Goal: Ask a question

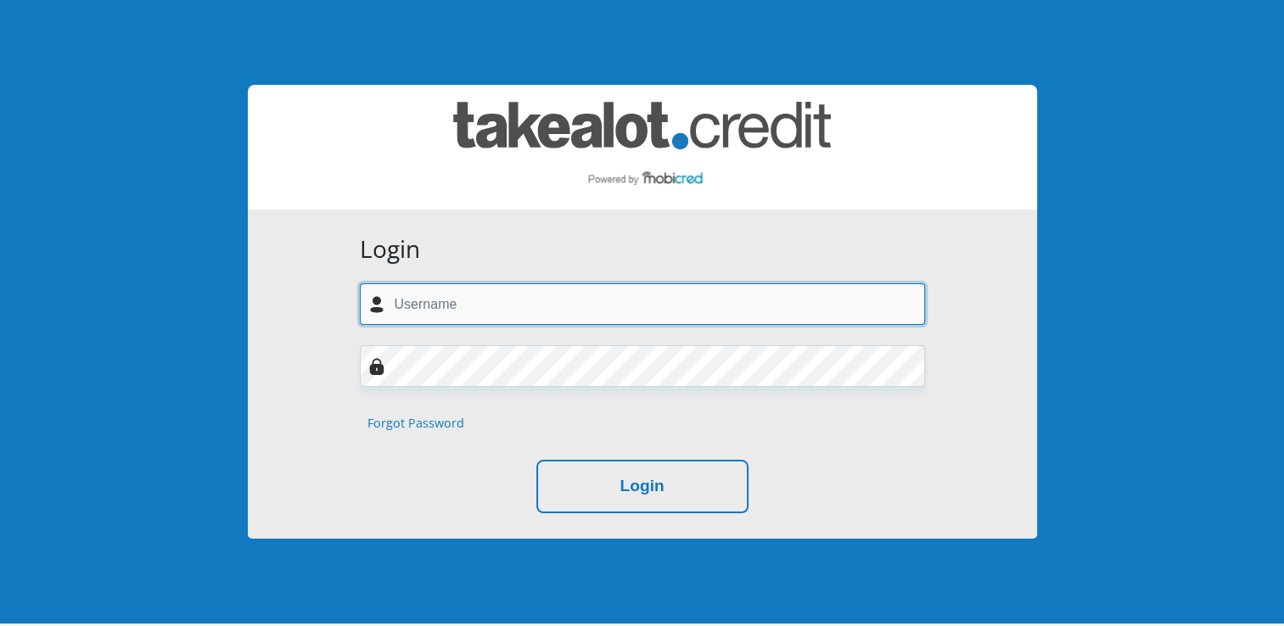
click at [437, 301] on input "text" at bounding box center [642, 304] width 565 height 42
type input "[EMAIL_ADDRESS][DOMAIN_NAME]"
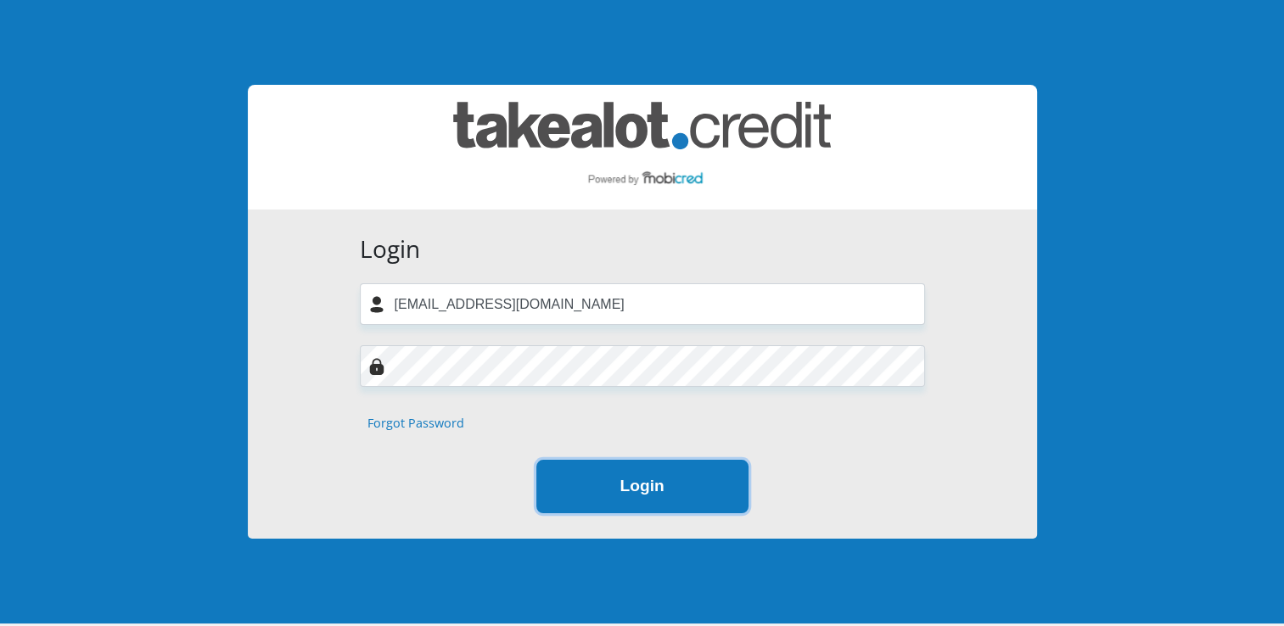
click at [591, 490] on button "Login" at bounding box center [642, 486] width 212 height 53
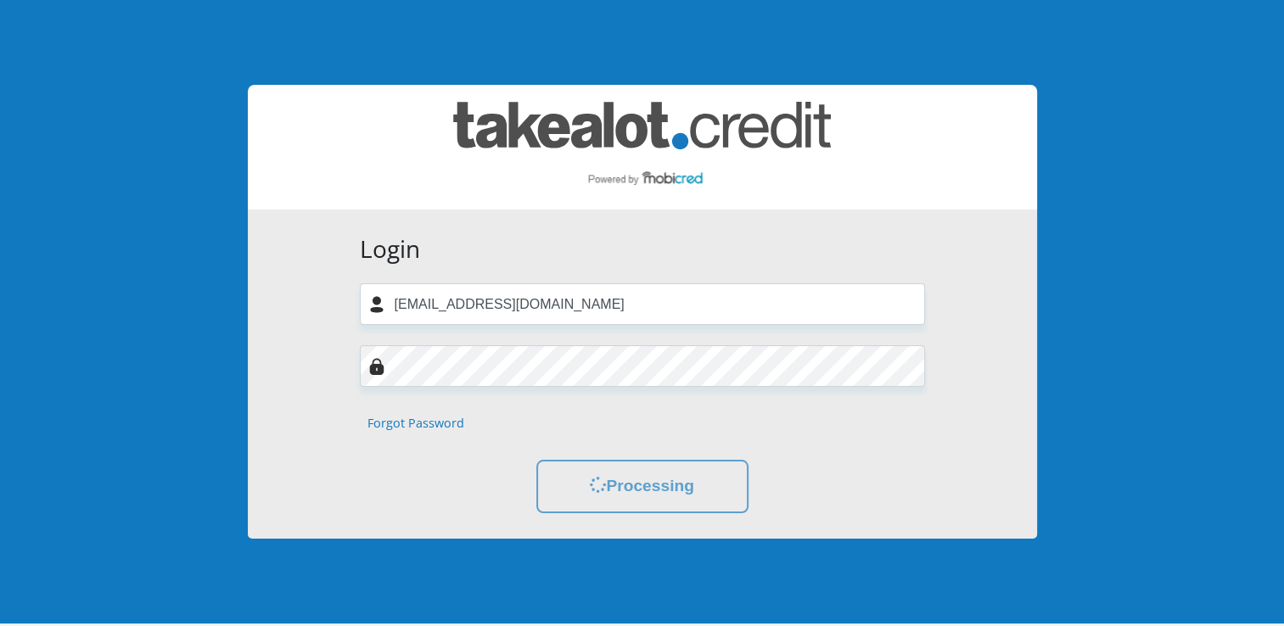
scroll to position [93, 0]
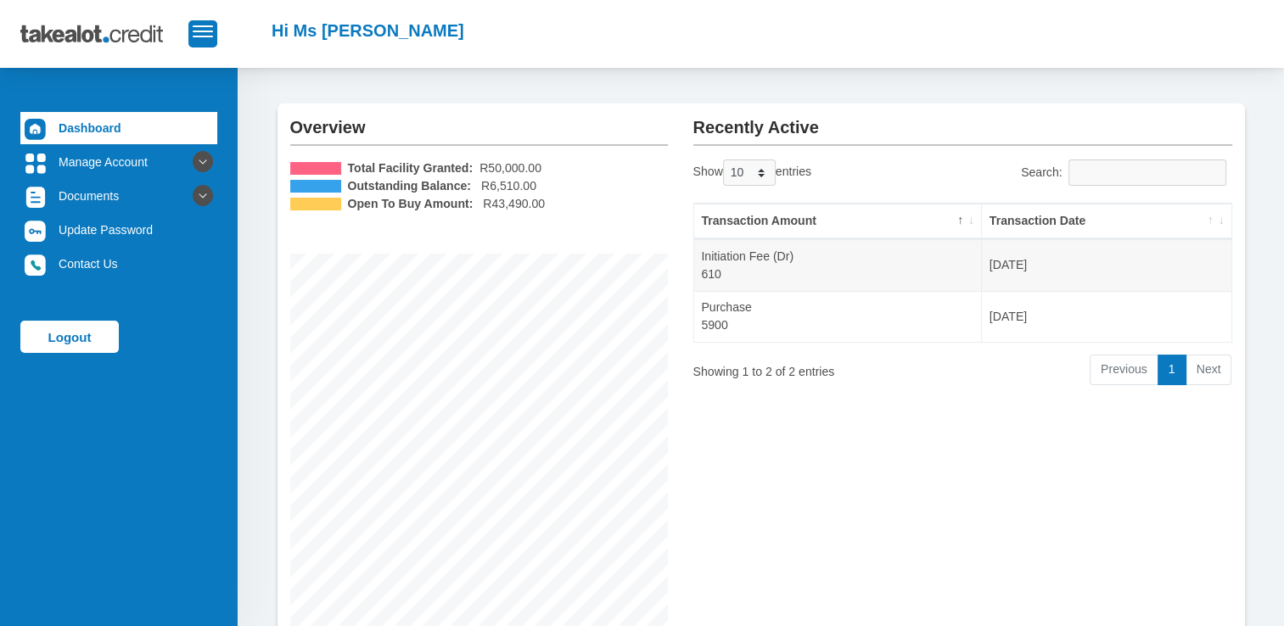
scroll to position [29, 0]
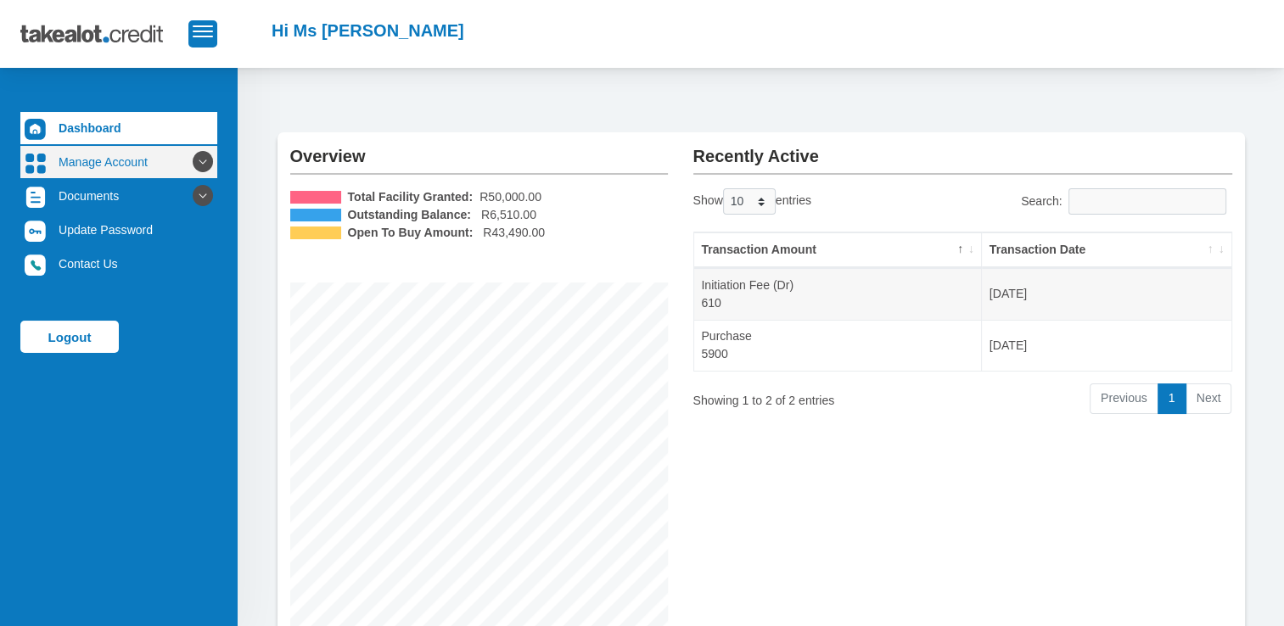
click at [195, 161] on icon at bounding box center [202, 162] width 29 height 29
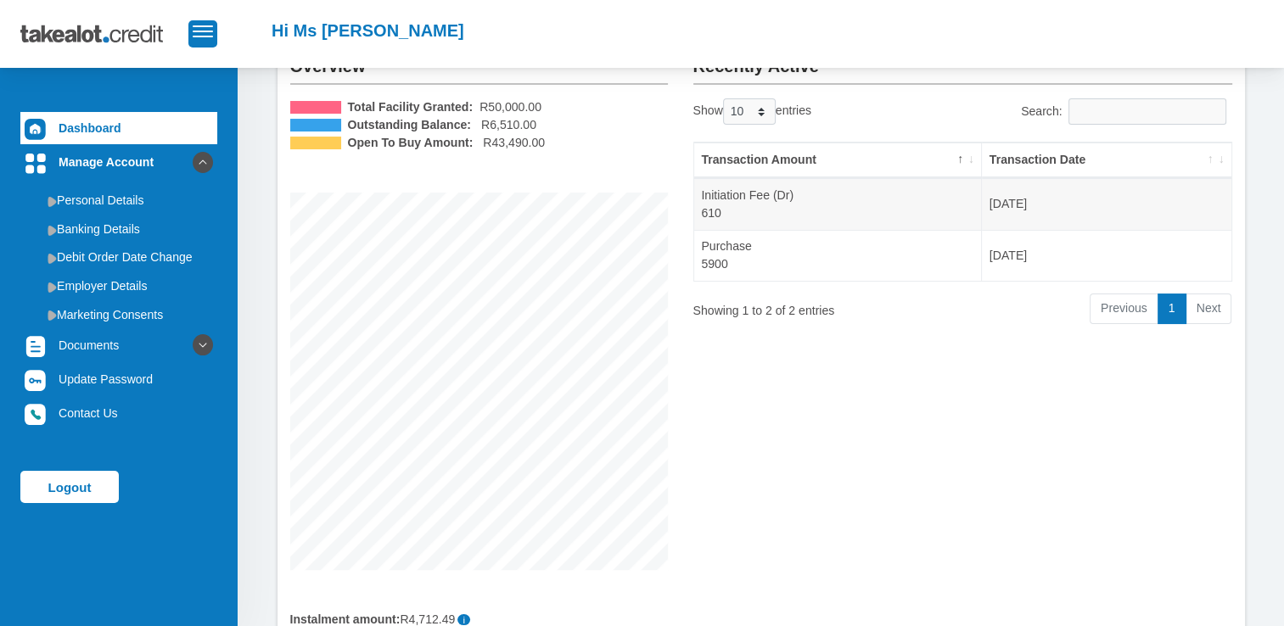
scroll to position [170, 0]
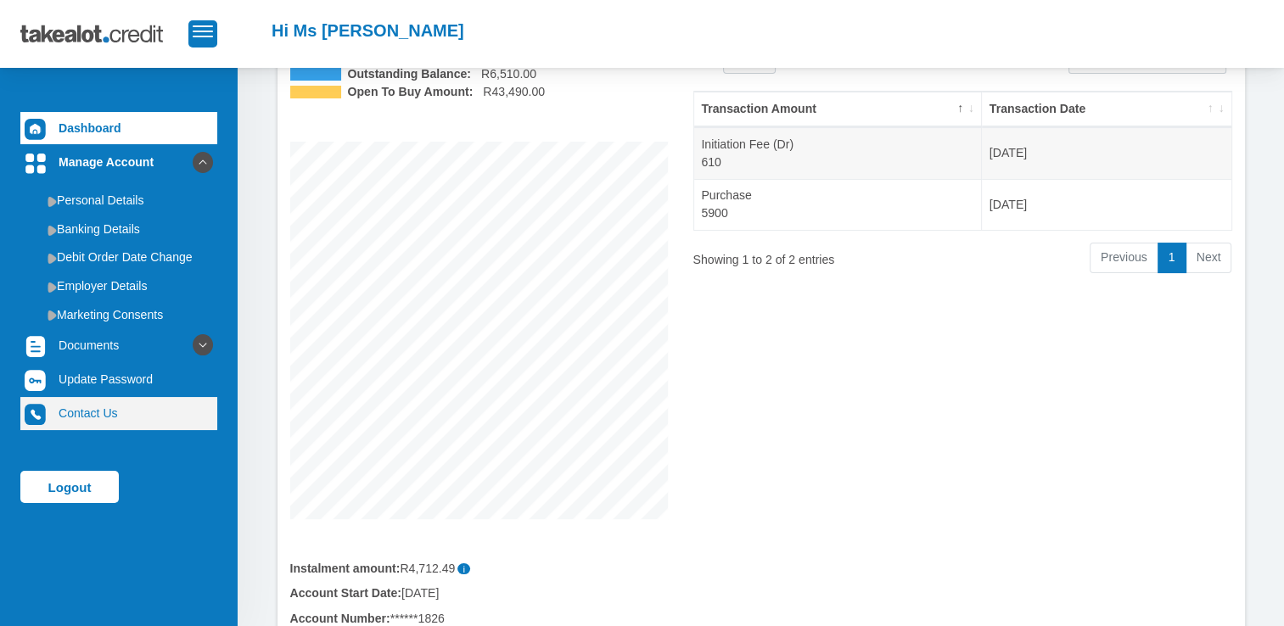
click at [109, 415] on link "Contact Us" at bounding box center [118, 413] width 197 height 32
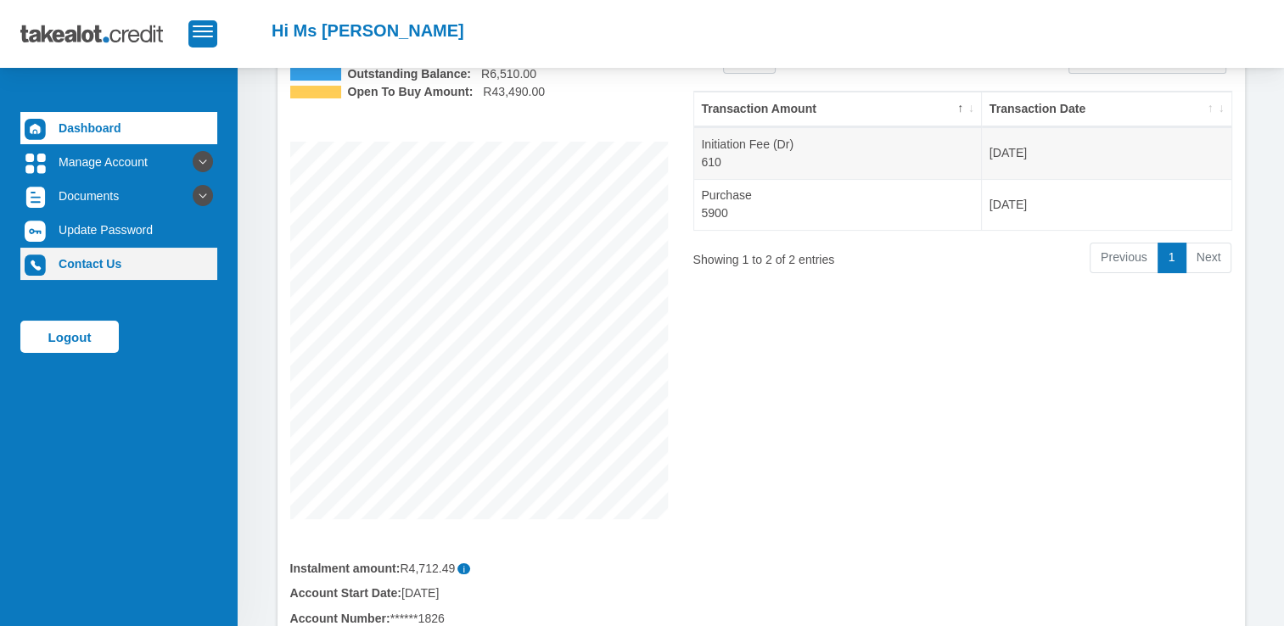
click at [95, 272] on link "Contact Us" at bounding box center [118, 264] width 197 height 32
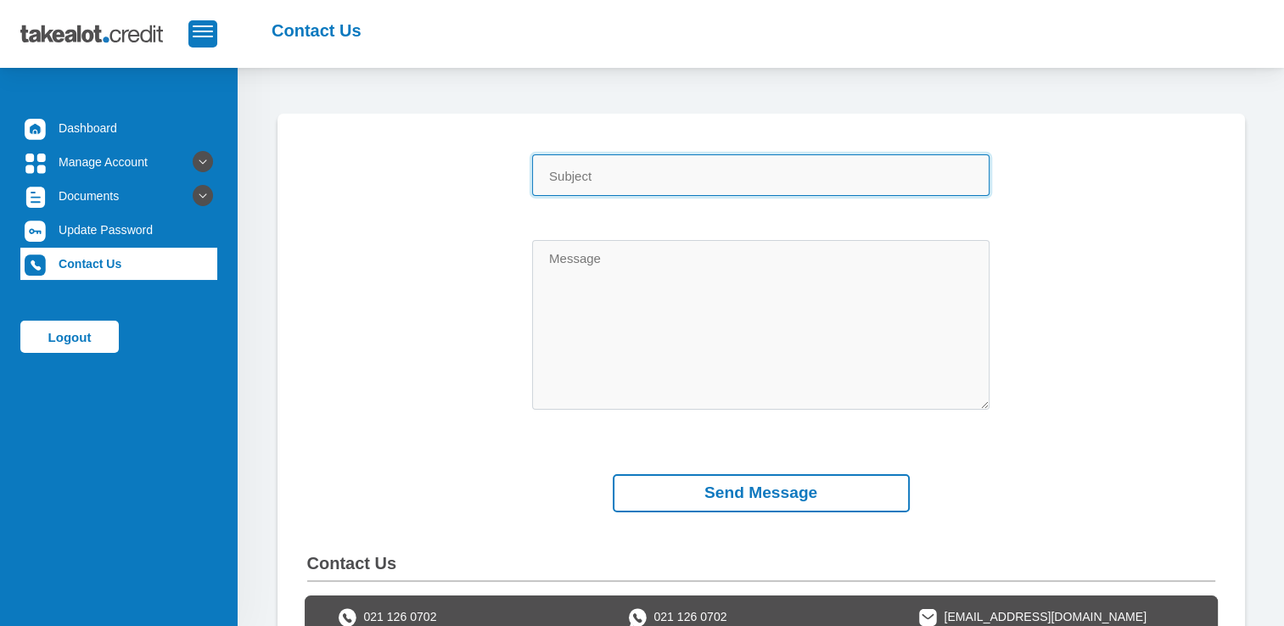
click at [584, 172] on input "Subject" at bounding box center [760, 175] width 457 height 42
type input "My Current Debit Order Amount"
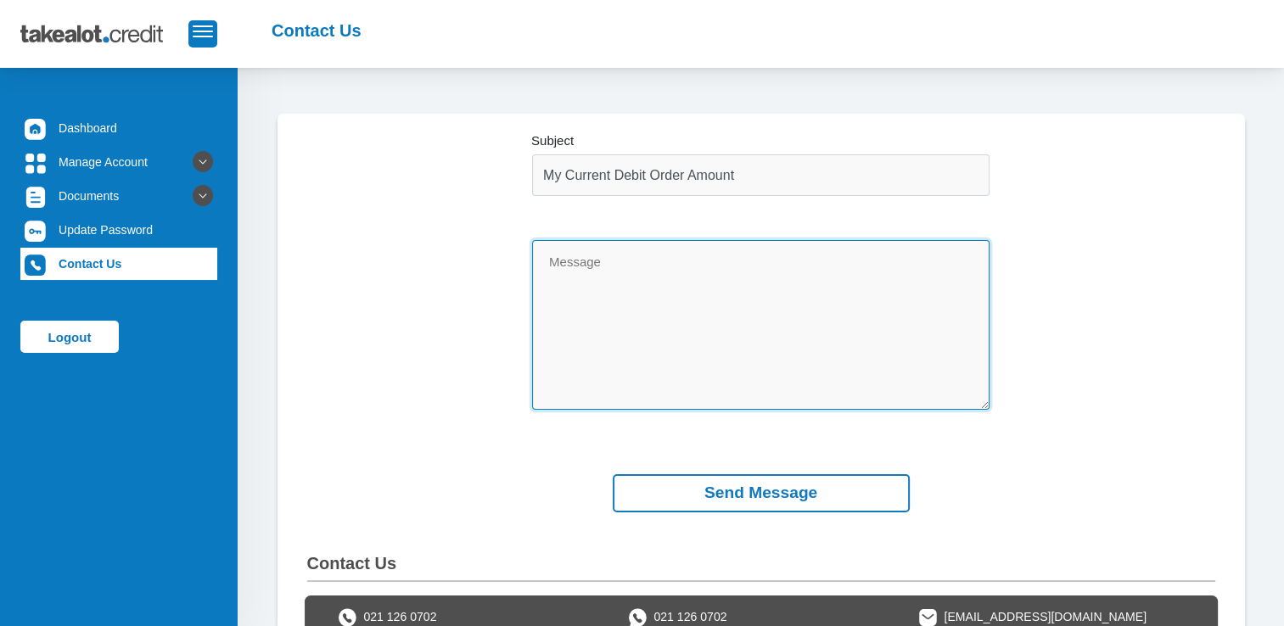
click at [680, 280] on textarea "Message" at bounding box center [760, 325] width 457 height 170
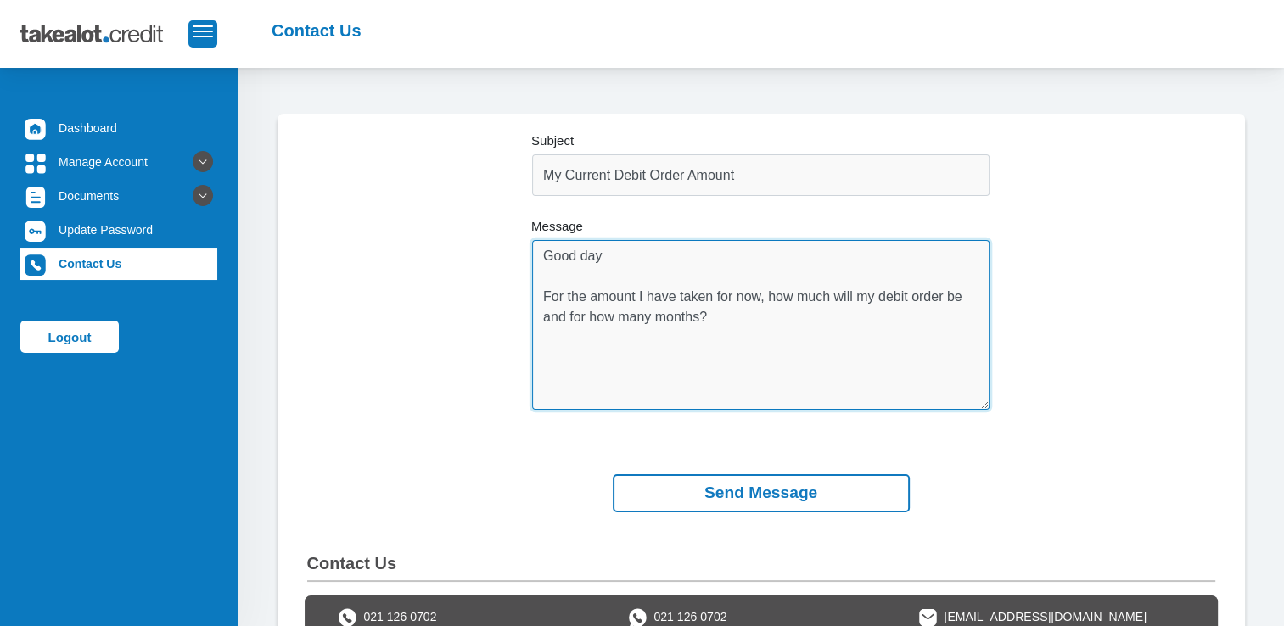
click at [794, 341] on textarea "Good day For the amount I have taken for now, how much will my debit order be a…" at bounding box center [760, 325] width 457 height 170
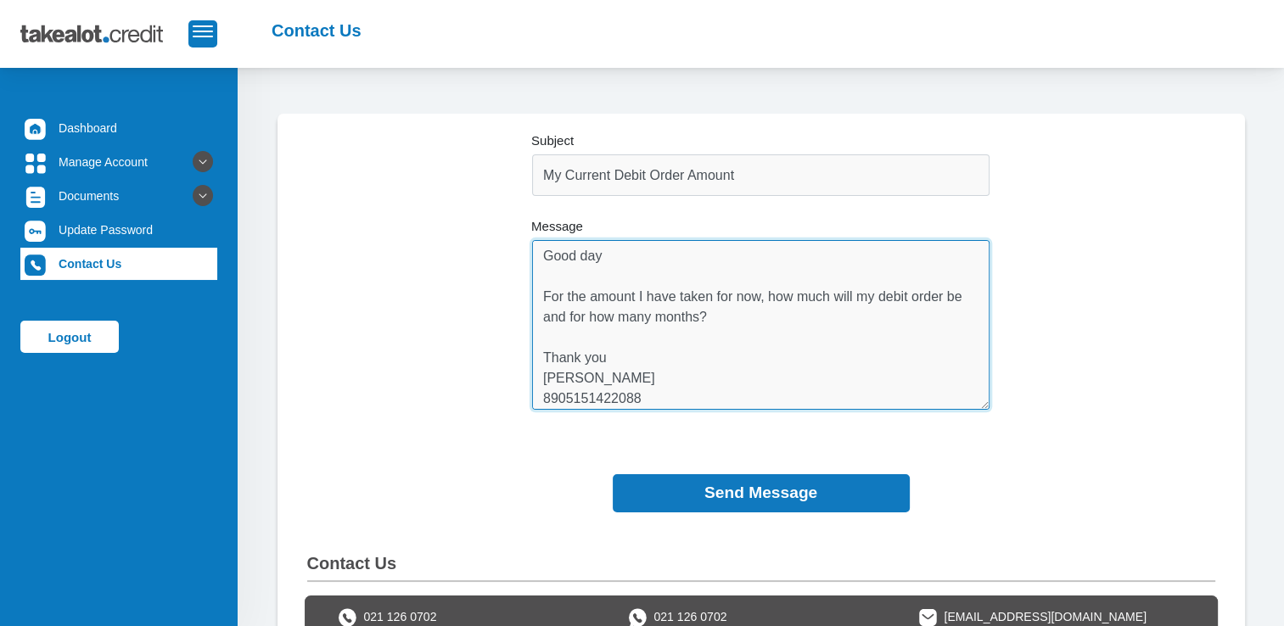
type textarea "Good day For the amount I have taken for now, how much will my debit order be a…"
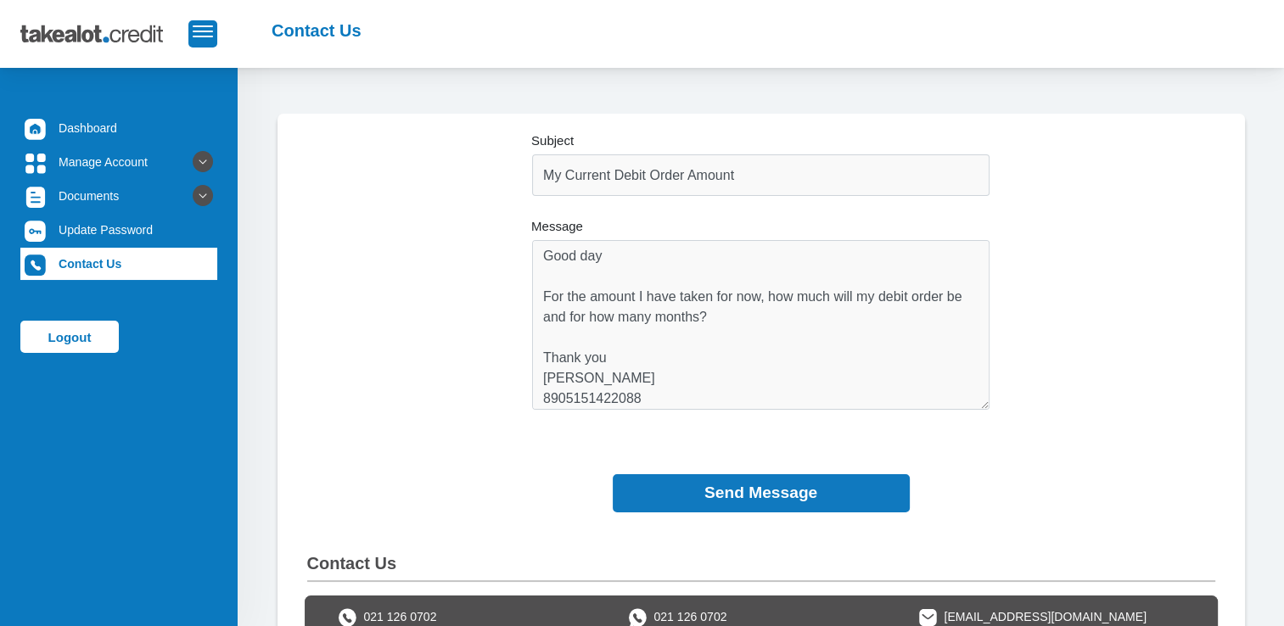
click at [715, 494] on button "Send Message" at bounding box center [761, 493] width 297 height 38
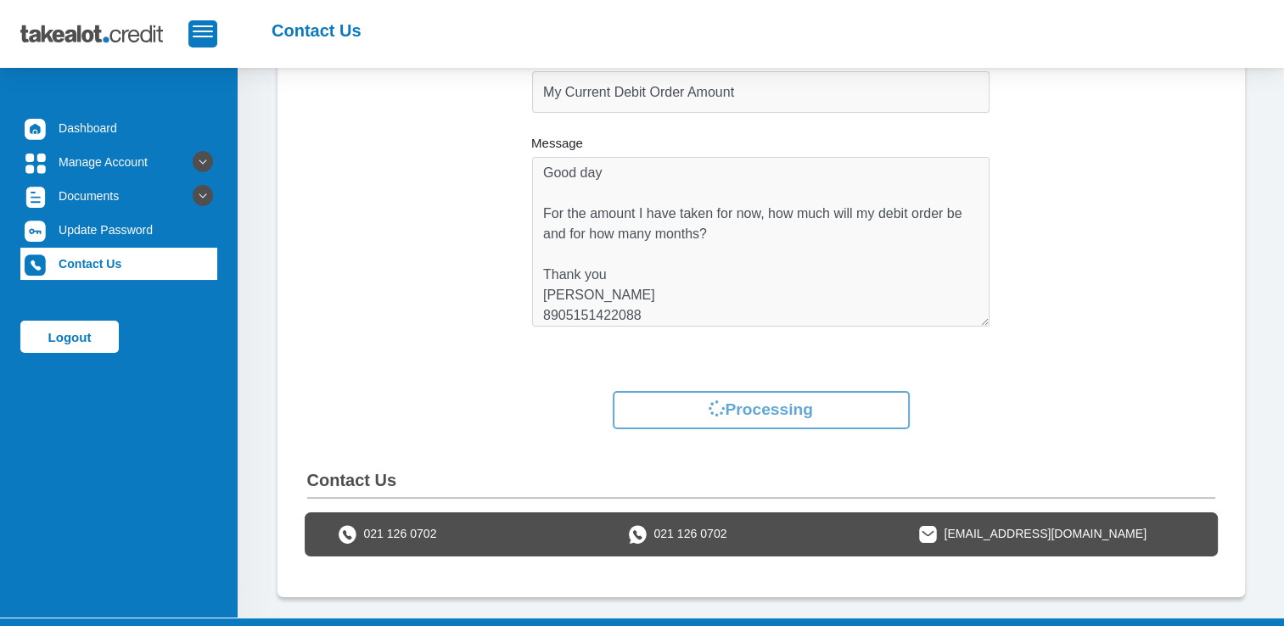
scroll to position [132, 0]
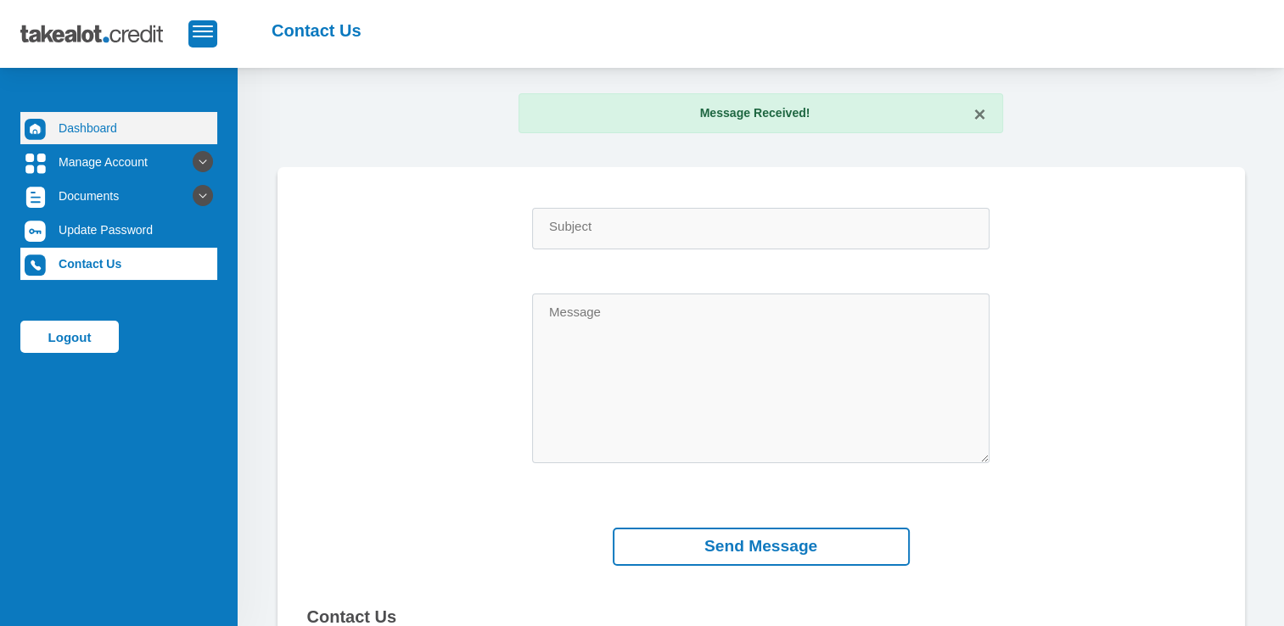
click at [111, 132] on link "Dashboard" at bounding box center [118, 128] width 197 height 32
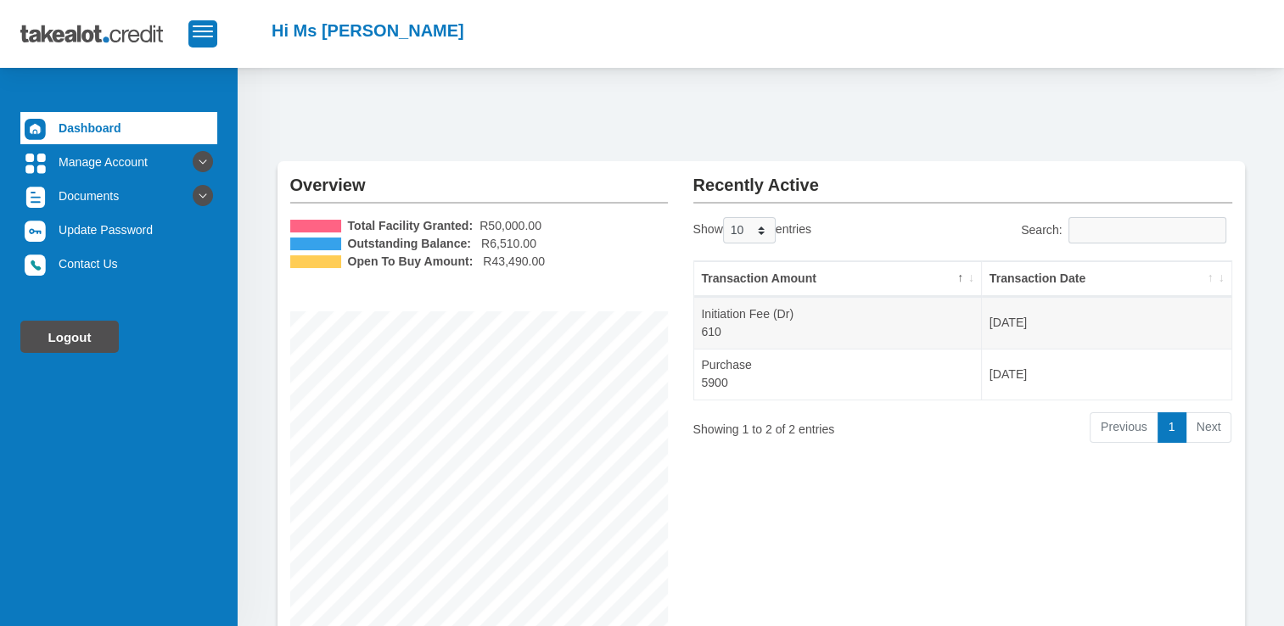
click at [78, 338] on link "Logout" at bounding box center [69, 337] width 98 height 32
